Goal: Task Accomplishment & Management: Complete application form

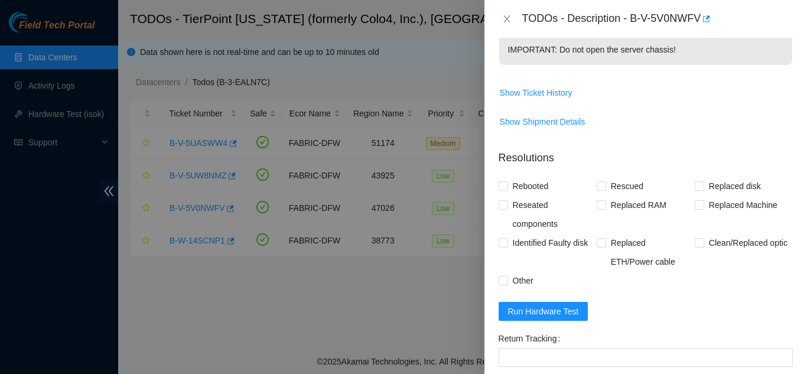
scroll to position [605, 0]
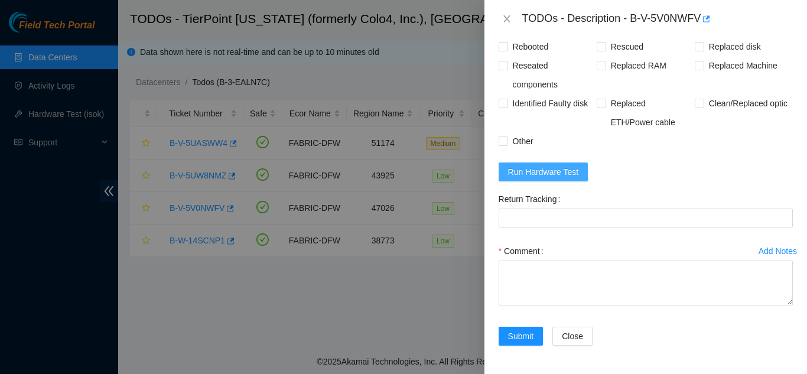
click at [547, 170] on span "Run Hardware Test" at bounding box center [543, 171] width 71 height 13
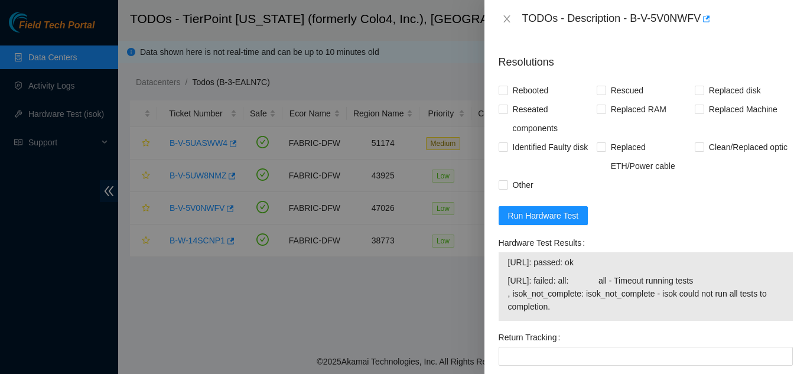
scroll to position [532, 0]
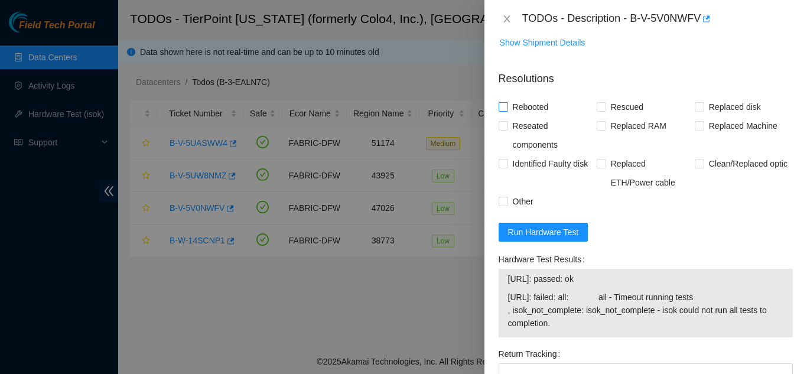
drag, startPoint x: 501, startPoint y: 121, endPoint x: 510, endPoint y: 118, distance: 9.7
click at [501, 111] on input "Rebooted" at bounding box center [503, 106] width 8 height 8
checkbox input "true"
click at [597, 111] on input "Rescued" at bounding box center [601, 106] width 8 height 8
checkbox input "true"
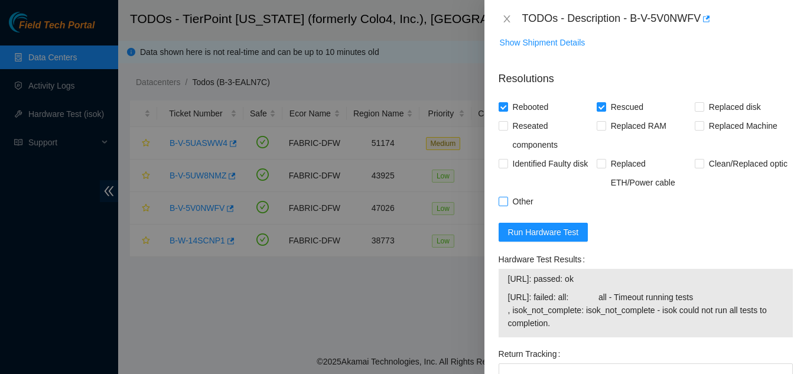
click at [503, 205] on input "Other" at bounding box center [503, 201] width 8 height 8
checkbox input "true"
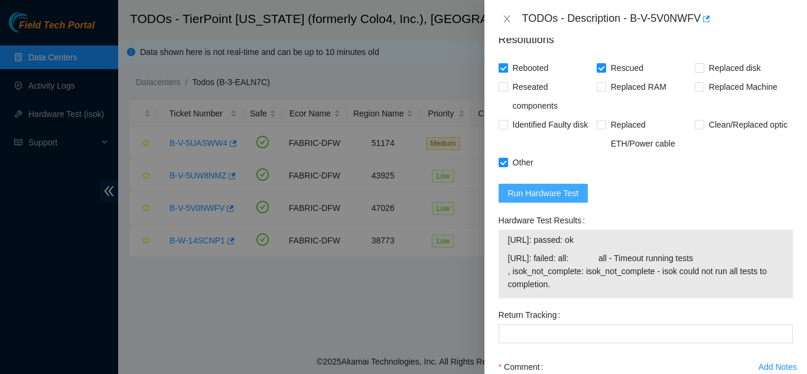
scroll to position [700, 0]
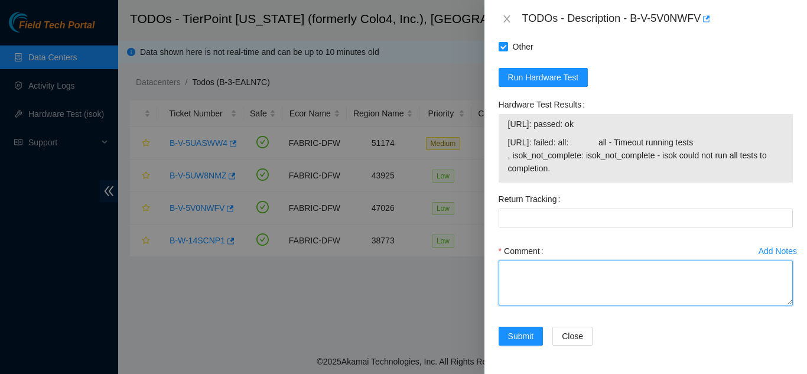
click at [521, 274] on textarea "Comment" at bounding box center [646, 283] width 294 height 45
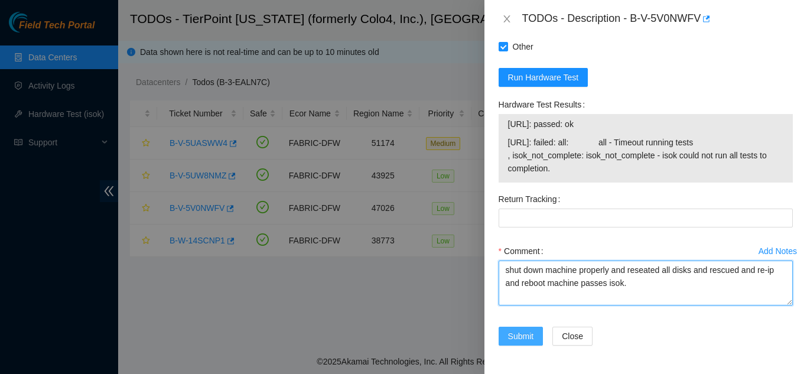
type textarea "shut down machine properly and reseated all disks and rescued and re-ip and reb…"
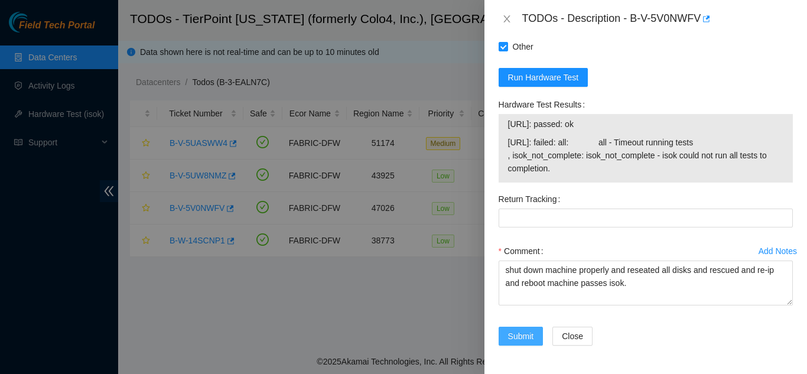
click at [517, 333] on span "Submit" at bounding box center [521, 336] width 26 height 13
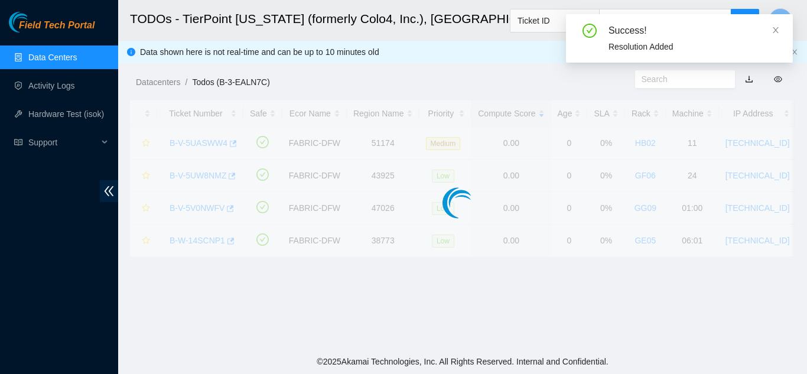
scroll to position [362, 0]
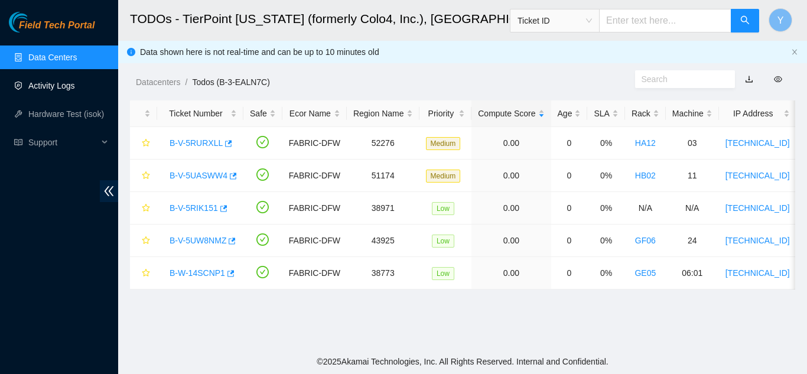
click at [63, 83] on link "Activity Logs" at bounding box center [51, 85] width 47 height 9
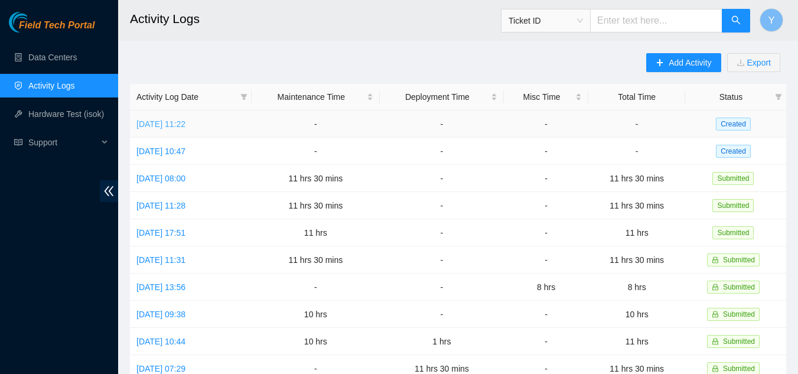
click at [186, 126] on link "[DATE] 11:22" at bounding box center [161, 123] width 49 height 9
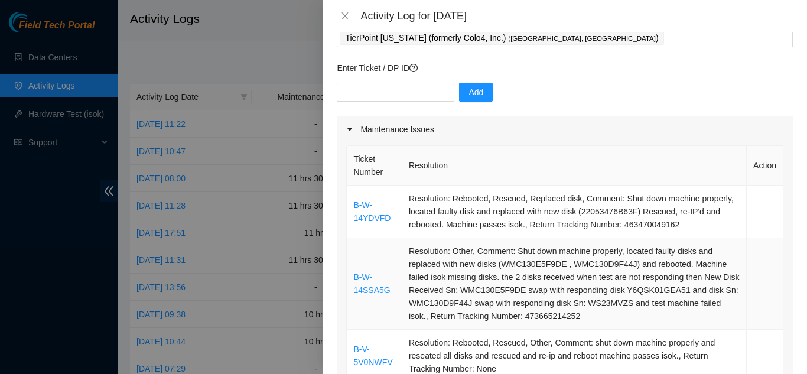
scroll to position [59, 0]
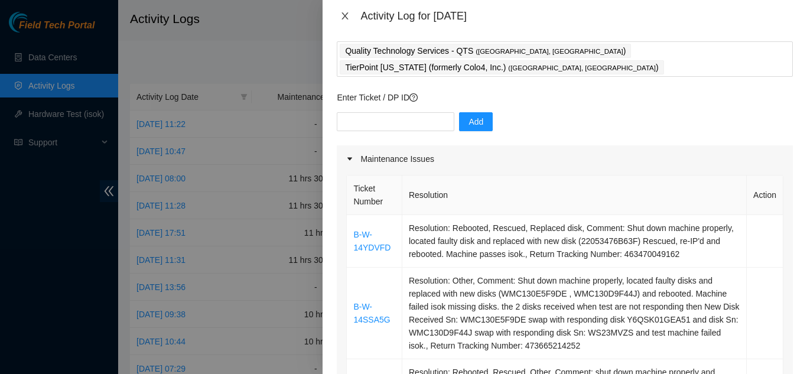
click at [344, 17] on icon "close" at bounding box center [345, 15] width 7 height 7
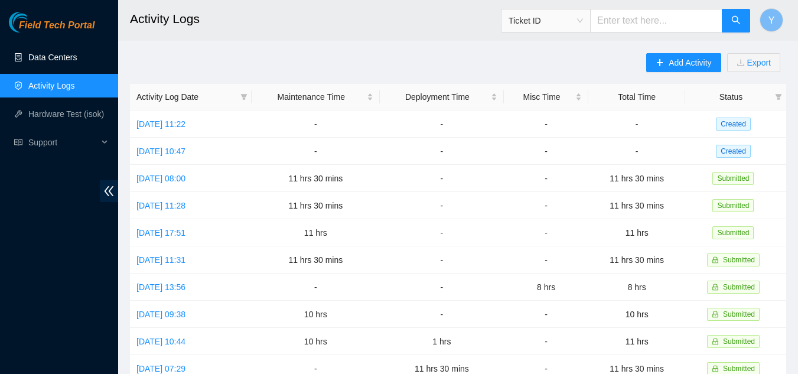
click at [61, 57] on link "Data Centers" at bounding box center [52, 57] width 48 height 9
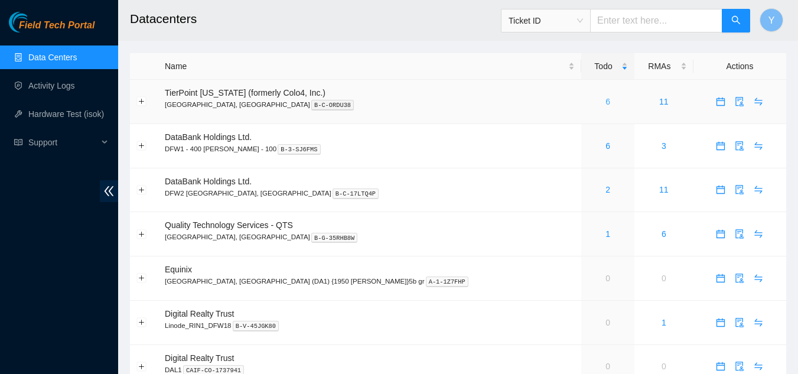
click at [606, 102] on link "6" at bounding box center [608, 101] width 5 height 9
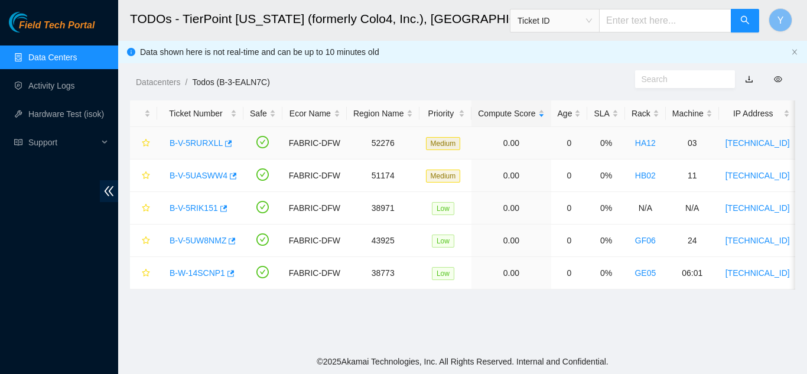
click at [189, 142] on link "B-V-5RURXLL" at bounding box center [196, 142] width 53 height 9
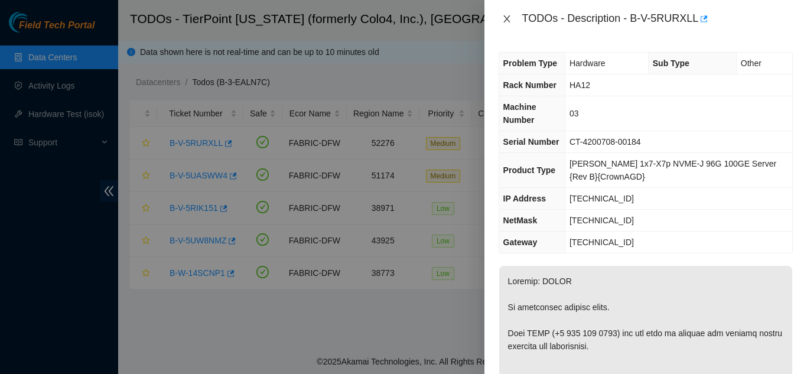
click at [508, 19] on icon "close" at bounding box center [506, 18] width 9 height 9
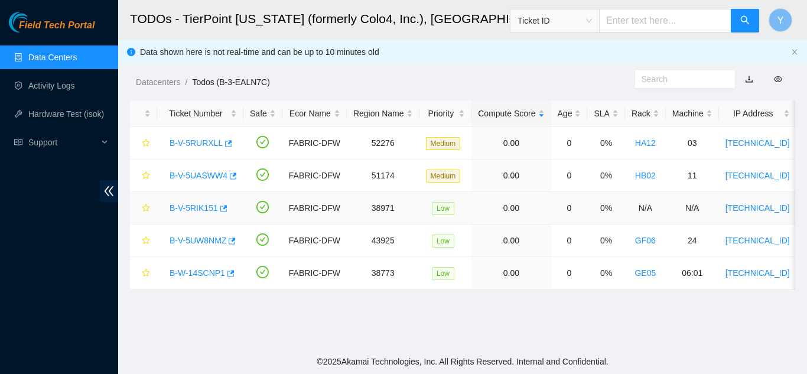
click at [197, 206] on link "B-V-5RIK151" at bounding box center [194, 207] width 48 height 9
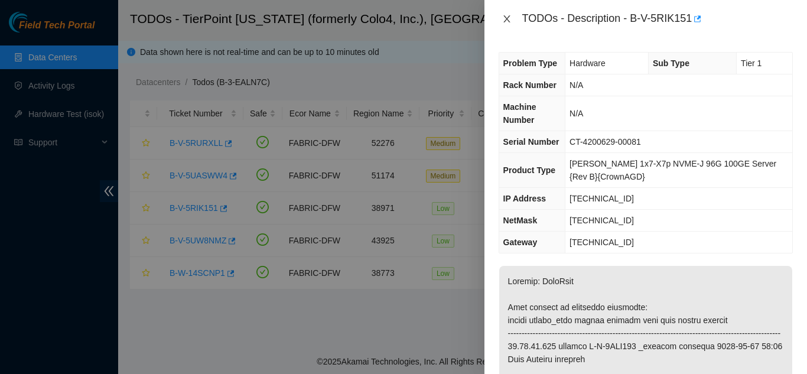
click at [508, 19] on icon "close" at bounding box center [506, 18] width 9 height 9
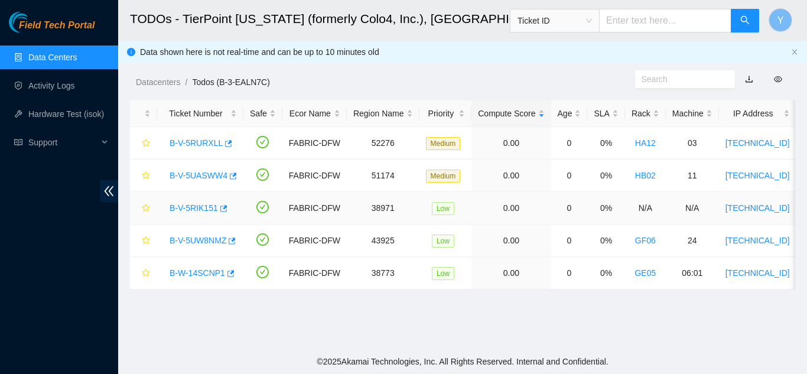
click at [202, 206] on link "B-V-5RIK151" at bounding box center [194, 207] width 48 height 9
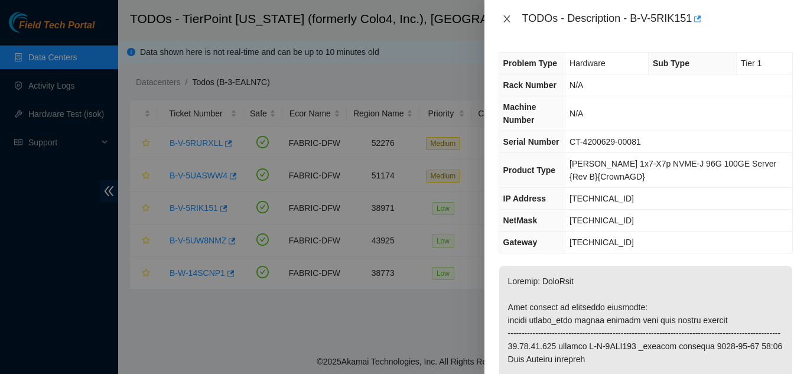
click at [505, 19] on icon "close" at bounding box center [506, 18] width 9 height 9
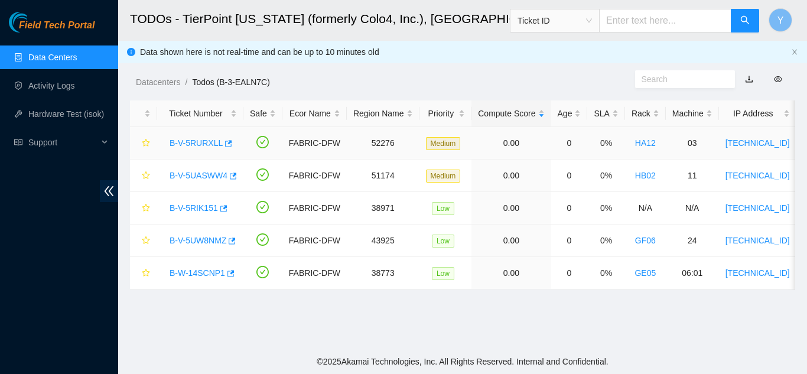
click at [191, 141] on link "B-V-5RURXLL" at bounding box center [196, 142] width 53 height 9
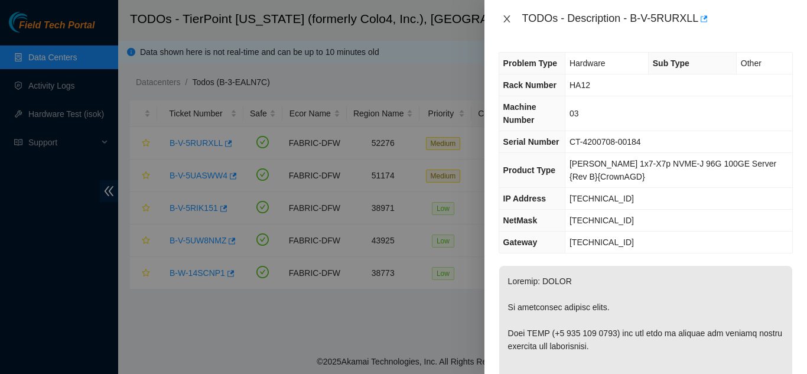
click at [506, 19] on icon "close" at bounding box center [507, 18] width 7 height 7
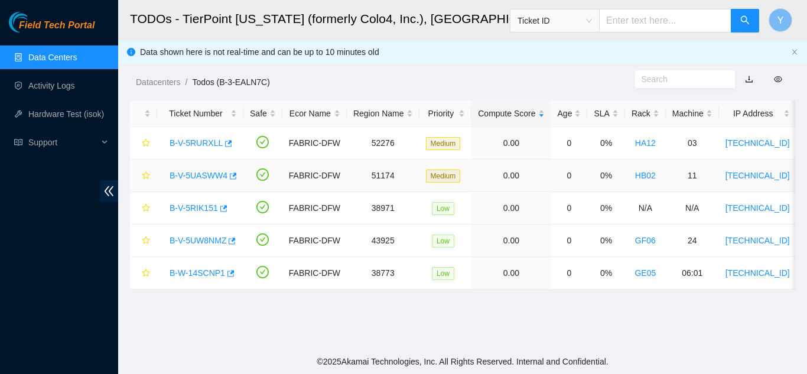
click at [196, 175] on link "B-V-5UASWW4" at bounding box center [199, 175] width 58 height 9
